Goal: Navigation & Orientation: Find specific page/section

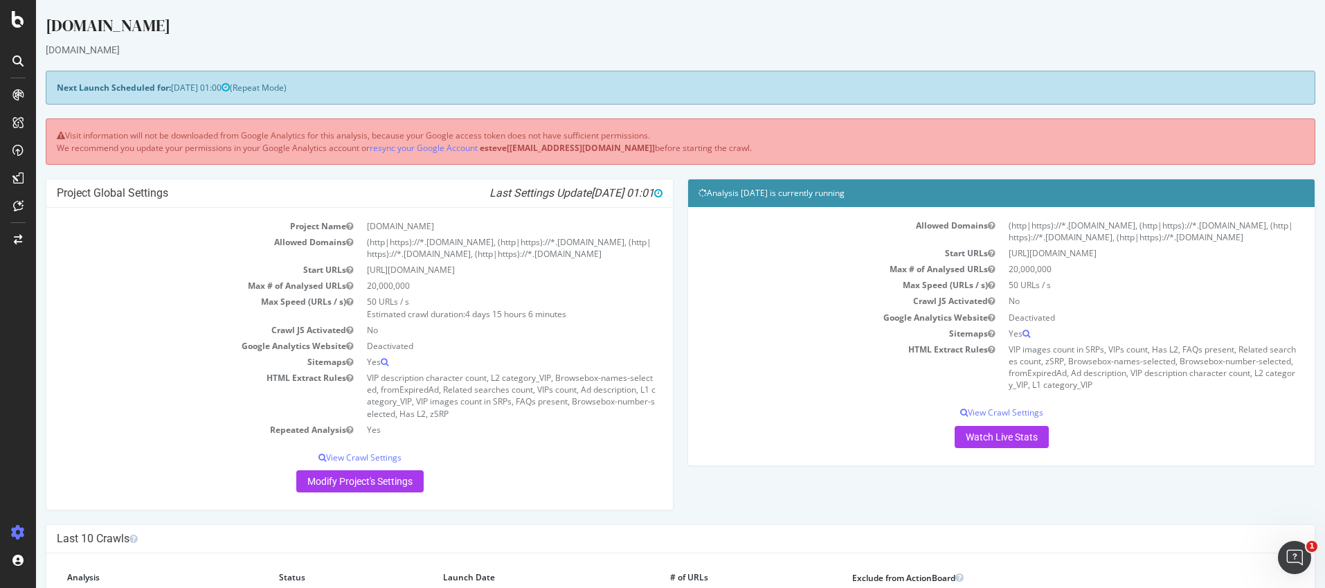
click at [110, 28] on div "Kleinanzeigen.de" at bounding box center [681, 28] width 1270 height 29
click at [15, 22] on icon at bounding box center [18, 19] width 12 height 17
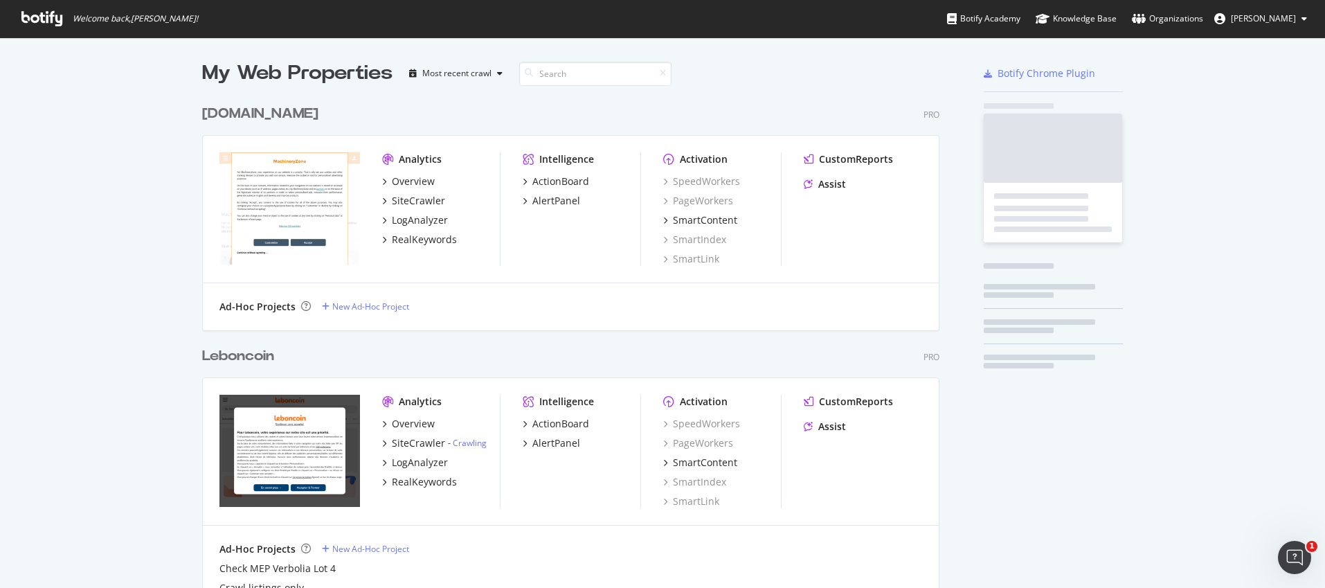
scroll to position [4130, 738]
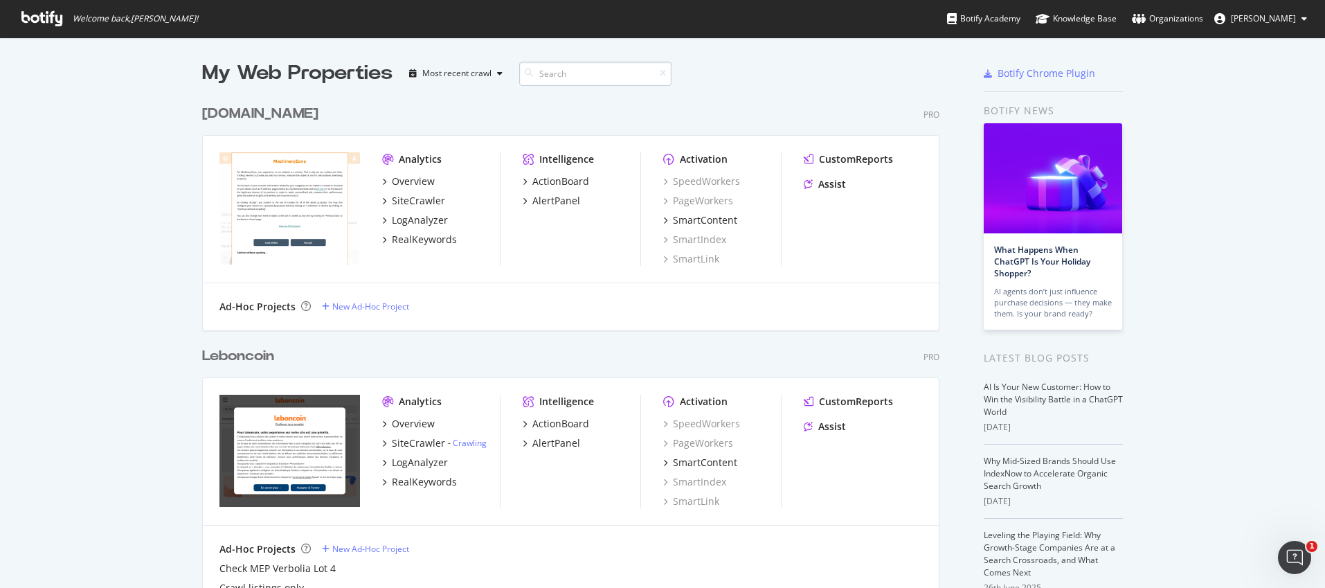
click at [583, 78] on input at bounding box center [595, 74] width 152 height 24
type input "marktplaats"
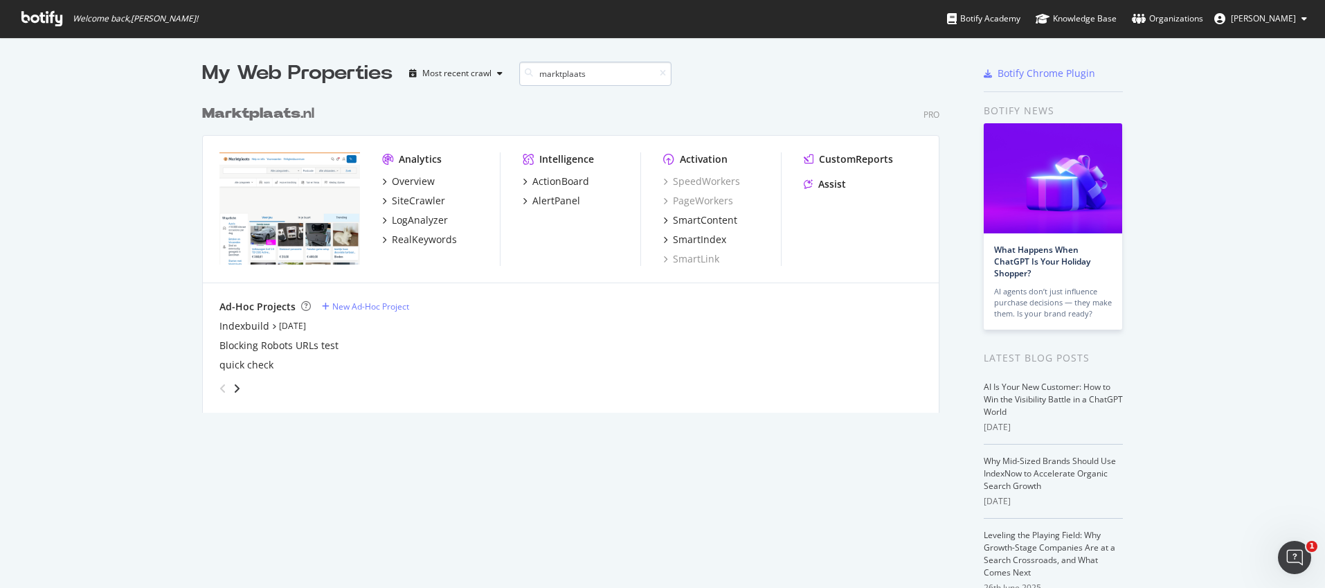
scroll to position [315, 738]
click at [417, 222] on div "LogAnalyzer" at bounding box center [420, 220] width 56 height 14
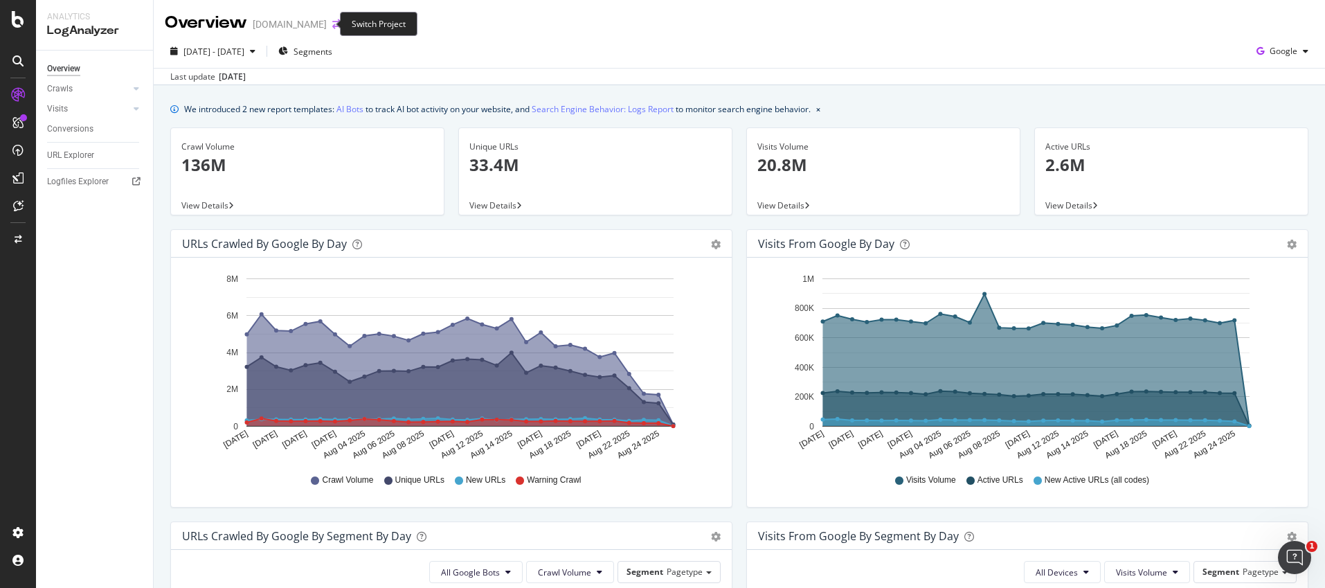
click at [332, 23] on icon "arrow-right-arrow-left" at bounding box center [336, 24] width 8 height 10
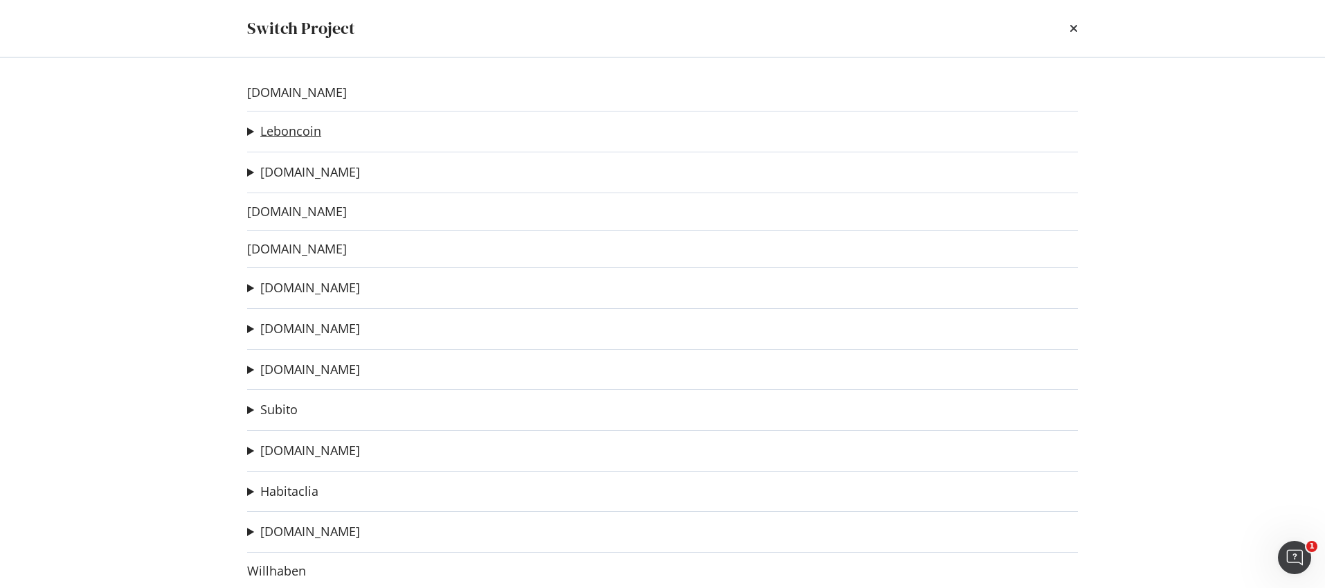
click at [291, 132] on link "Leboncoin" at bounding box center [290, 131] width 61 height 15
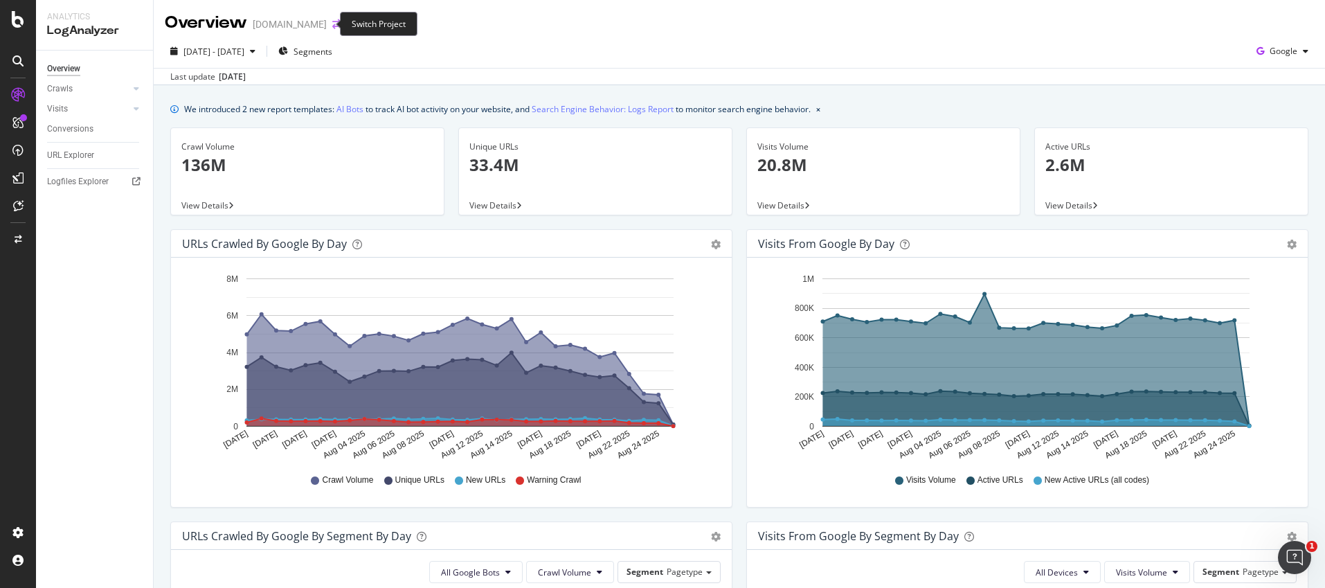
click at [332, 22] on icon "arrow-right-arrow-left" at bounding box center [336, 24] width 8 height 10
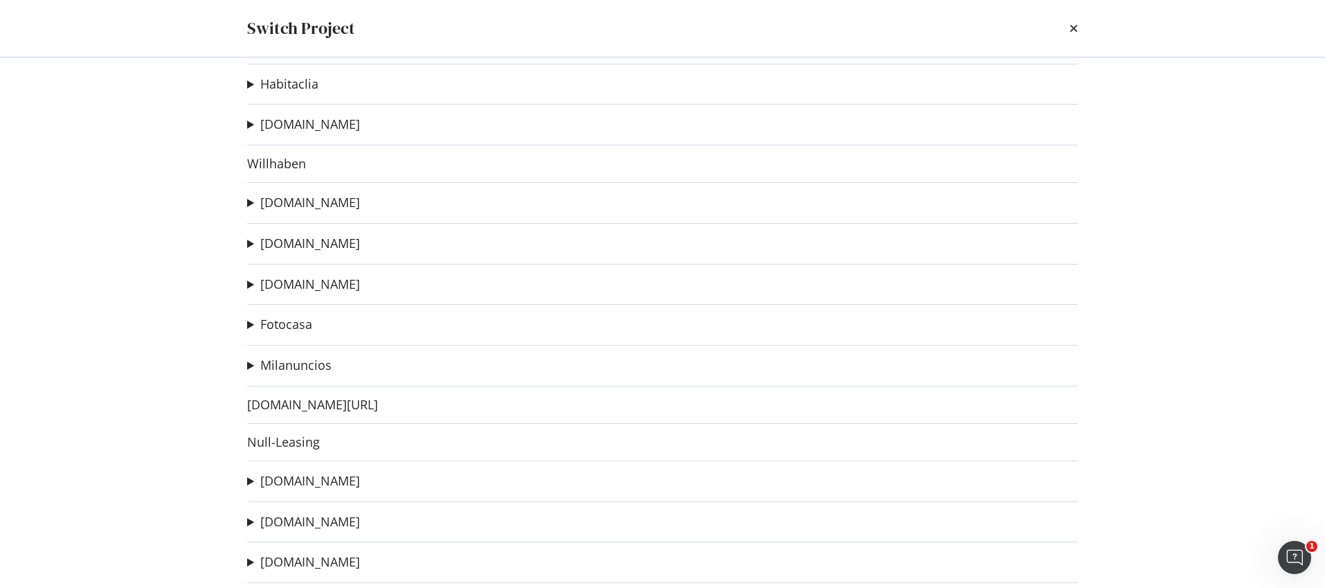
scroll to position [433, 0]
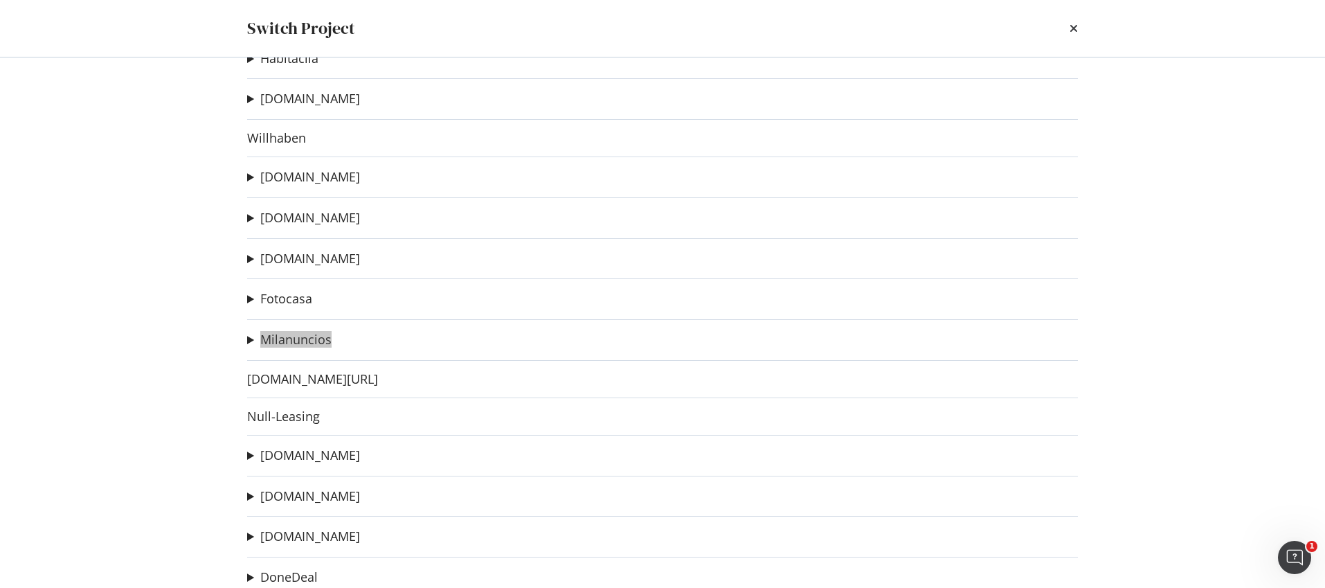
drag, startPoint x: 281, startPoint y: 342, endPoint x: 307, endPoint y: 71, distance: 272.7
click at [0, 0] on div "Switch Project machineryzone.fr Leboncoin Check MEP Verbolia Lot 4 Ad-Hoc Proje…" at bounding box center [662, 294] width 1325 height 588
